Goal: Information Seeking & Learning: Learn about a topic

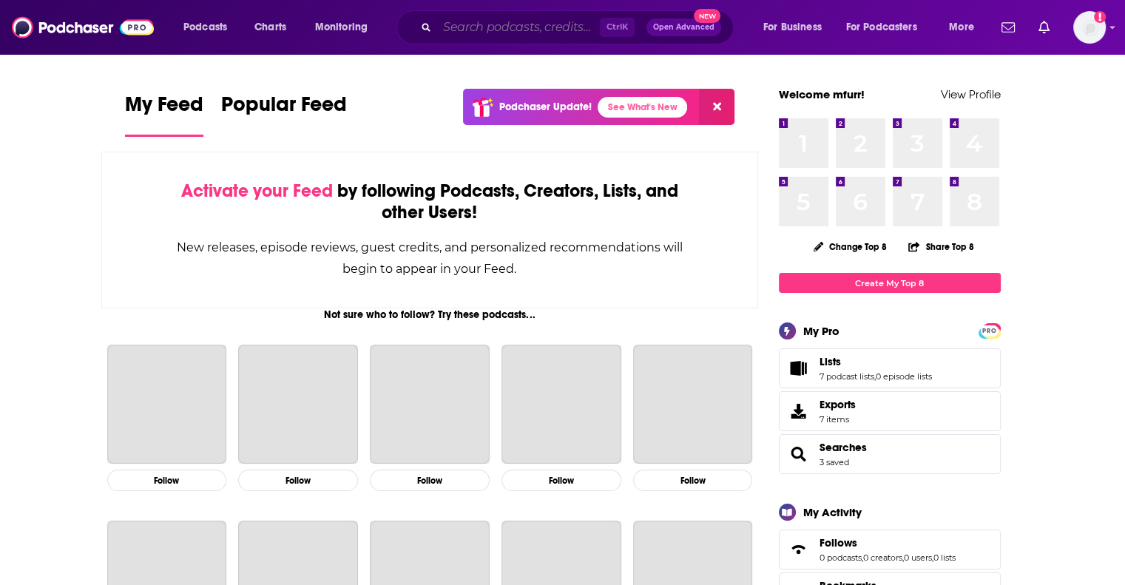
click at [460, 28] on input "Search podcasts, credits, & more..." at bounding box center [518, 28] width 163 height 24
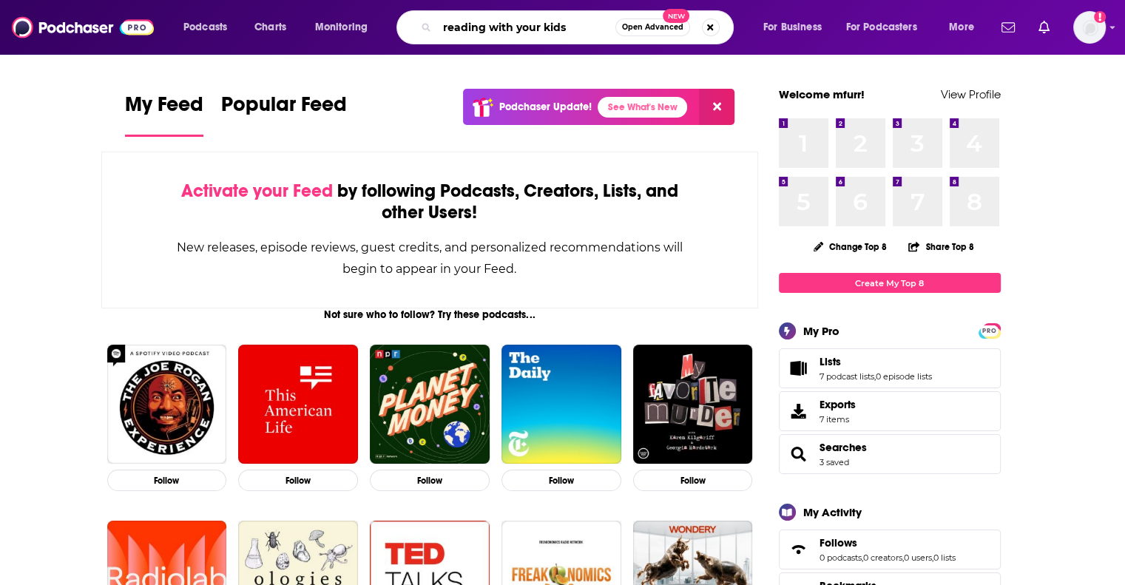
type input "reading with your kids"
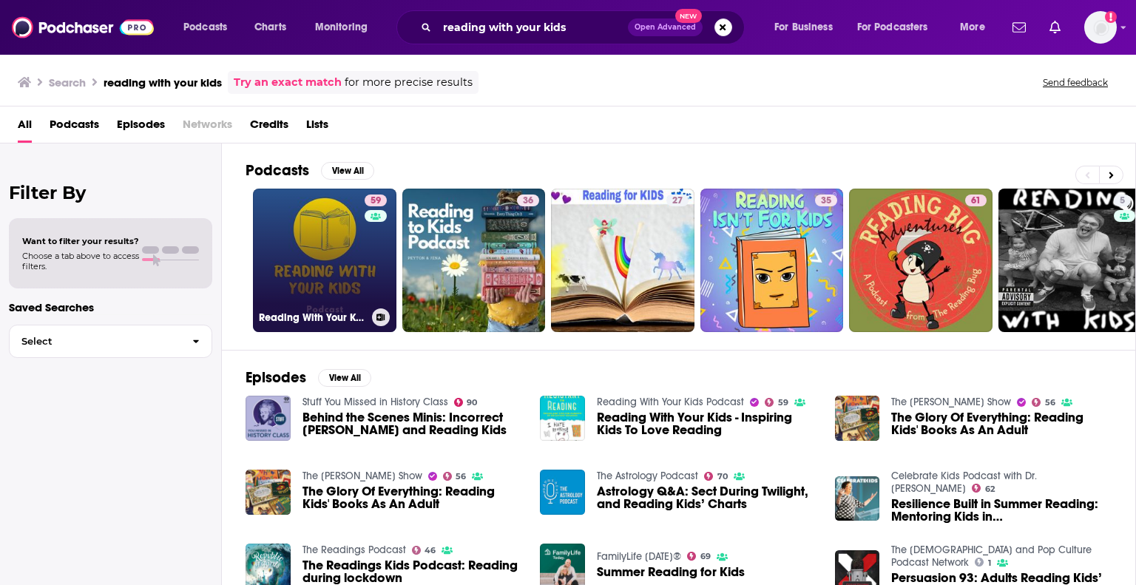
click at [341, 274] on link "59 Reading With Your Kids Podcast" at bounding box center [325, 261] width 144 height 144
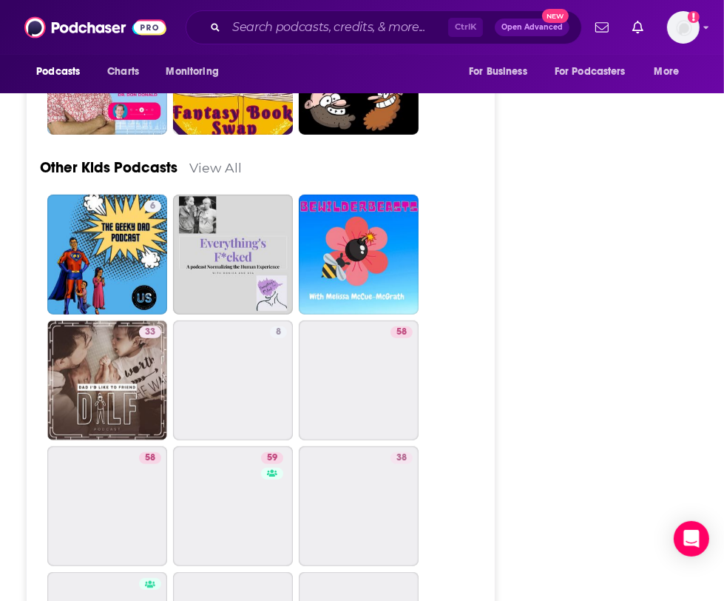
scroll to position [4006, 0]
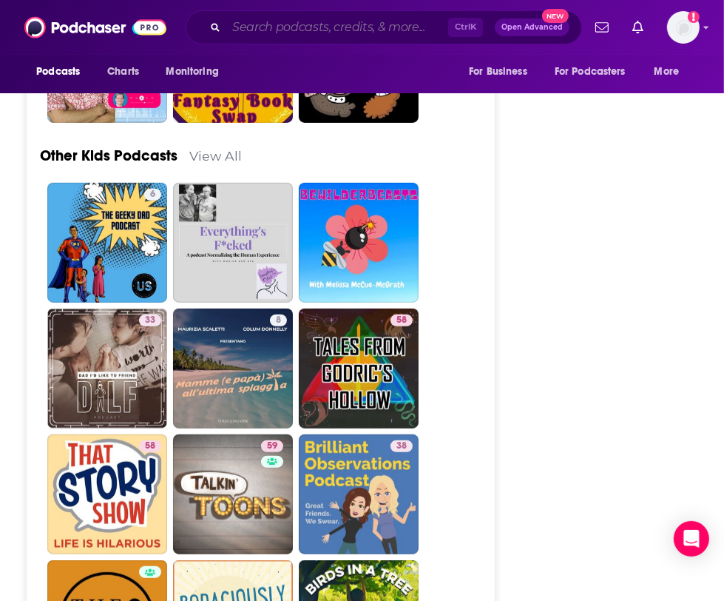
drag, startPoint x: 307, startPoint y: 29, endPoint x: 311, endPoint y: 21, distance: 8.3
click at [307, 27] on input "Search podcasts, credits, & more..." at bounding box center [337, 28] width 222 height 24
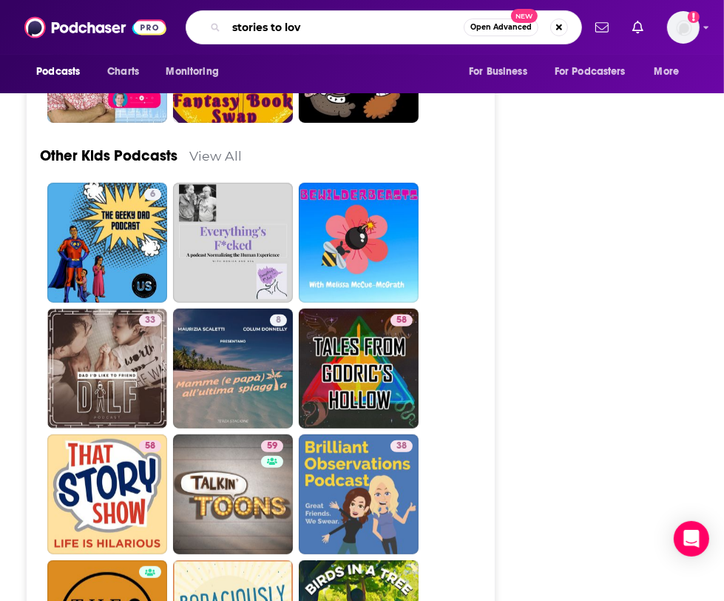
type input "stories to love"
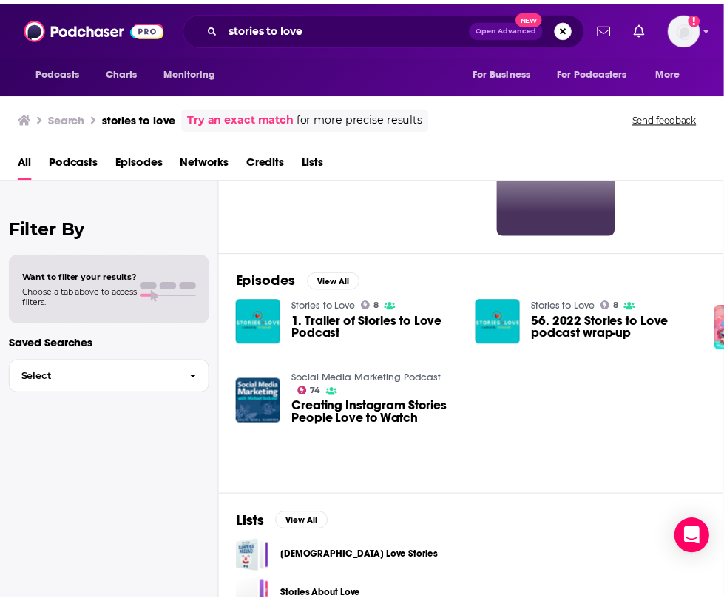
scroll to position [222, 0]
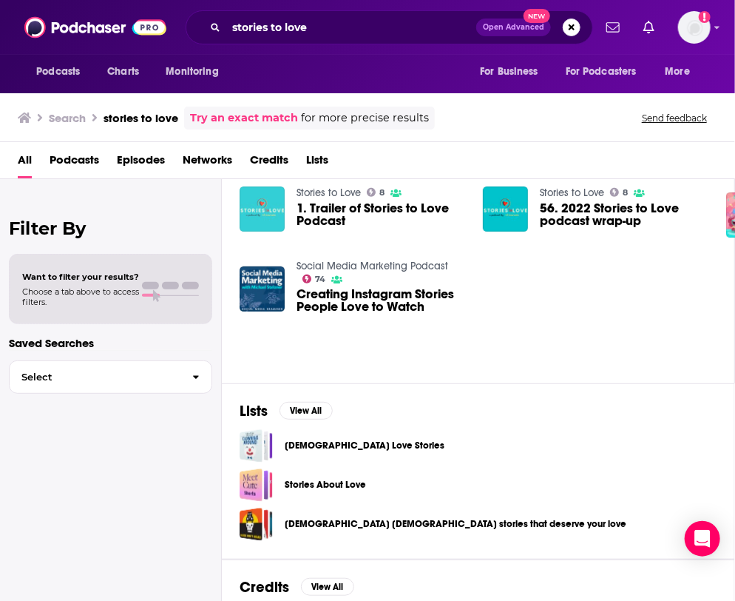
click at [257, 201] on img "1. Trailer of Stories to Love Podcast" at bounding box center [262, 208] width 45 height 45
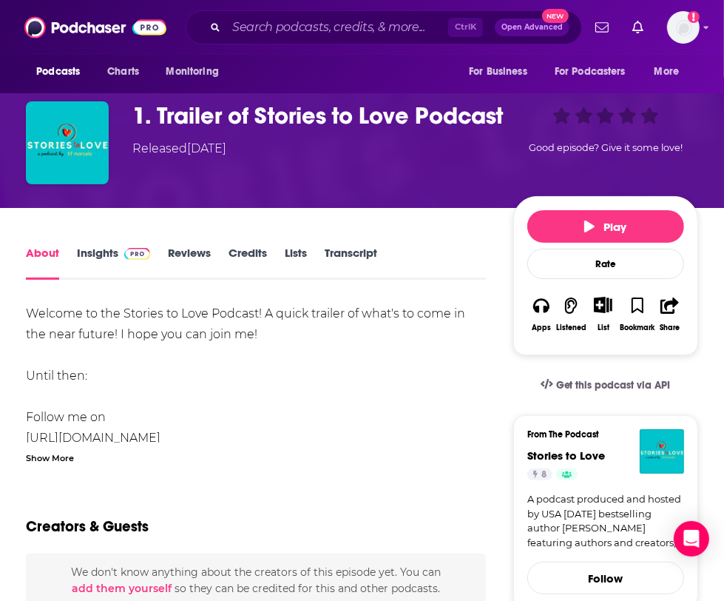
scroll to position [74, 0]
click at [105, 257] on link "Insights" at bounding box center [113, 263] width 73 height 34
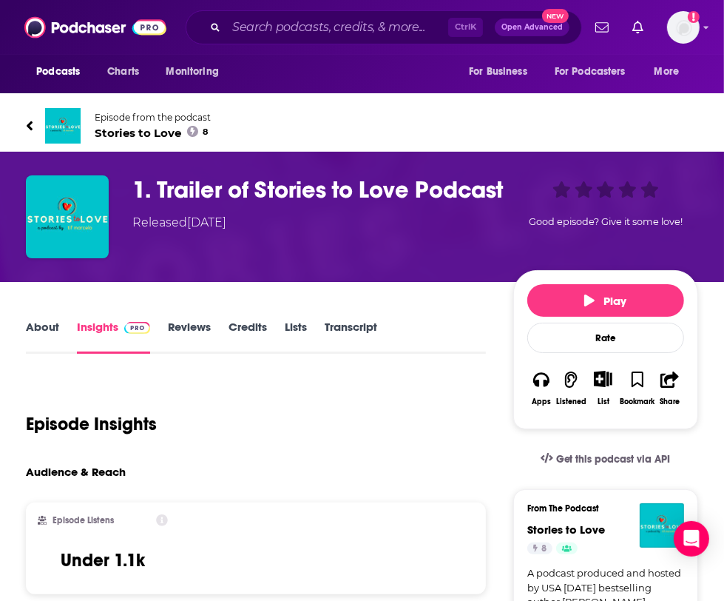
click at [142, 135] on span "Stories to Love 8" at bounding box center [153, 133] width 116 height 14
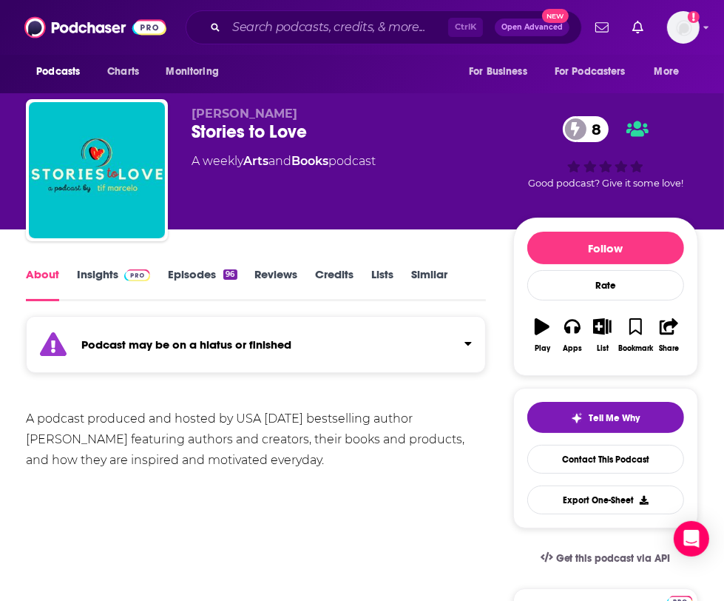
click at [125, 278] on img at bounding box center [137, 275] width 26 height 12
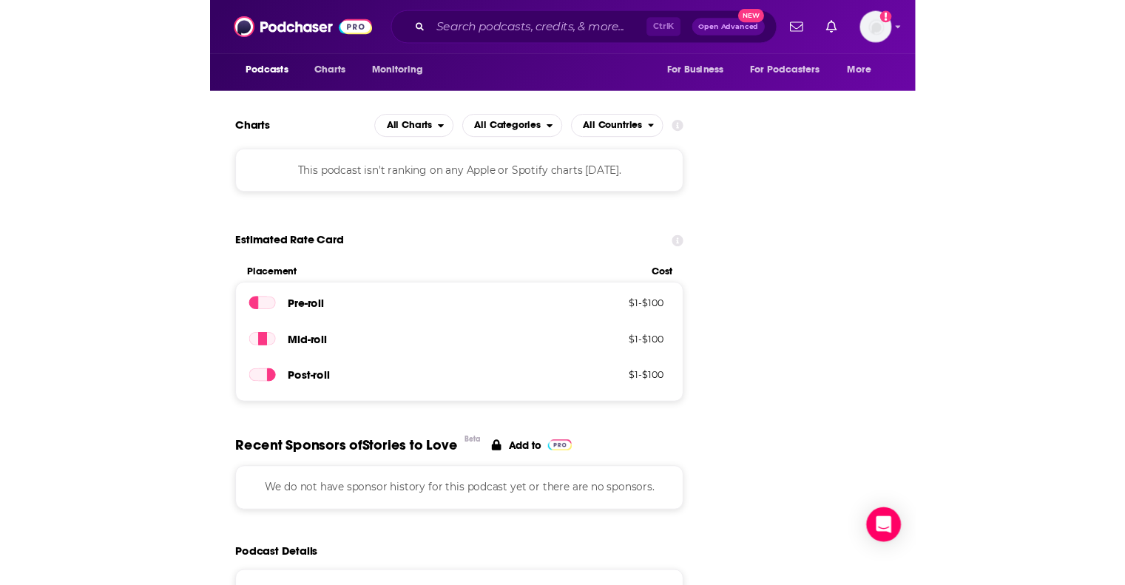
scroll to position [1923, 0]
